Goal: Use online tool/utility: Utilize a website feature to perform a specific function

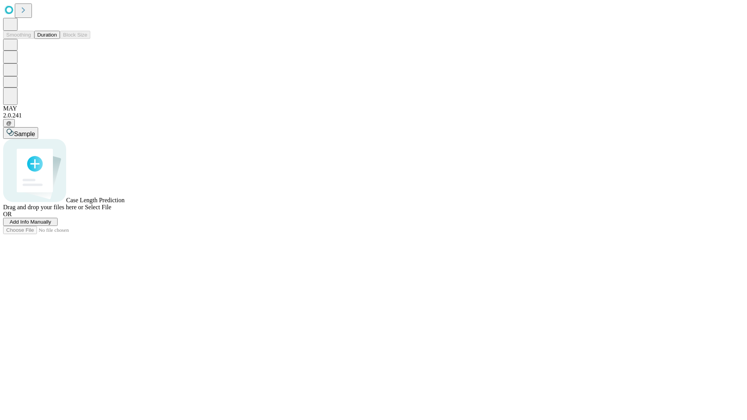
click at [111, 211] on span "Select File" at bounding box center [98, 207] width 26 height 7
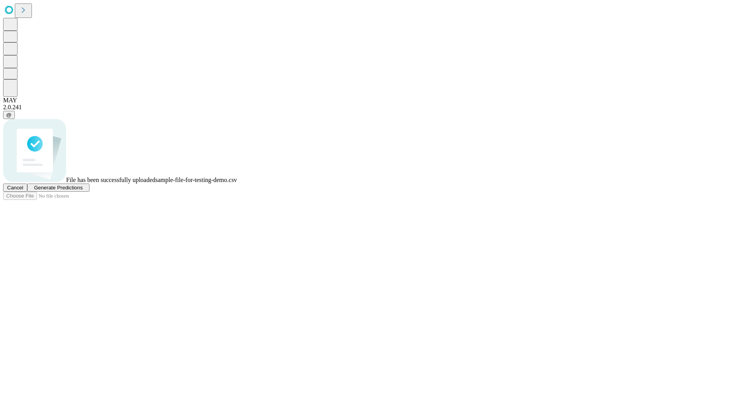
click at [83, 191] on span "Generate Predictions" at bounding box center [58, 188] width 49 height 6
